Goal: Task Accomplishment & Management: Manage account settings

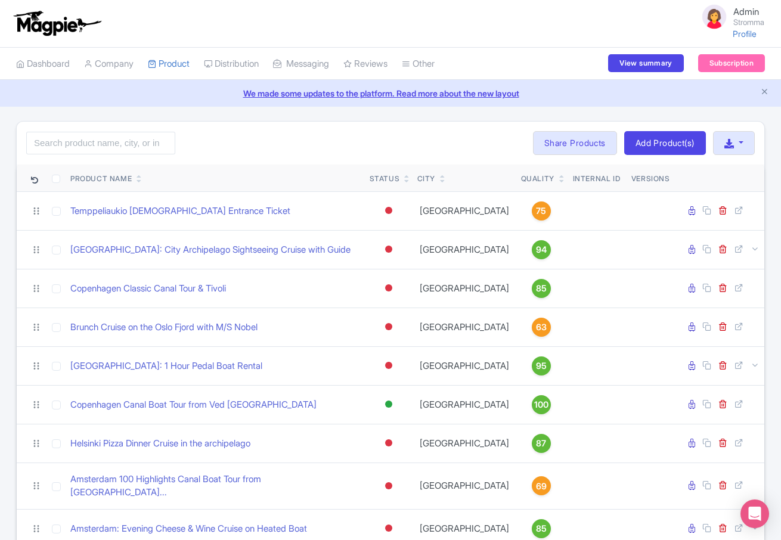
click at [739, 22] on small "Stromma" at bounding box center [748, 22] width 31 height 8
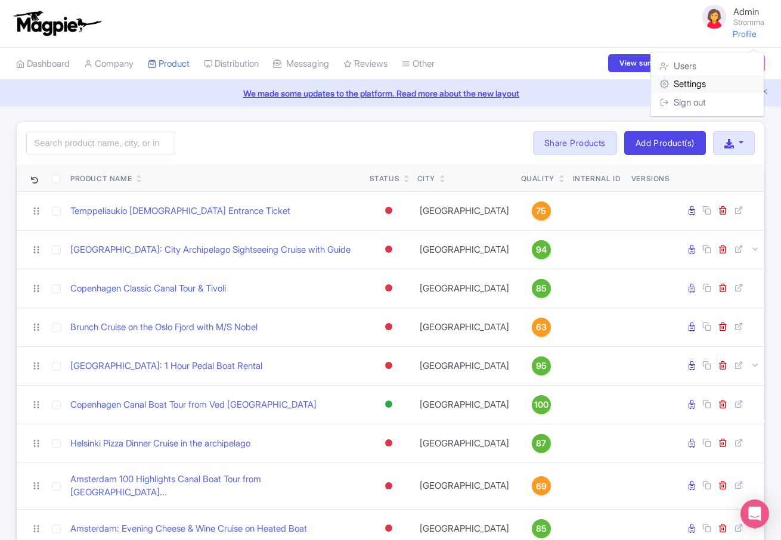
click at [707, 88] on link "Settings" at bounding box center [706, 84] width 113 height 18
